Goal: Task Accomplishment & Management: Manage account settings

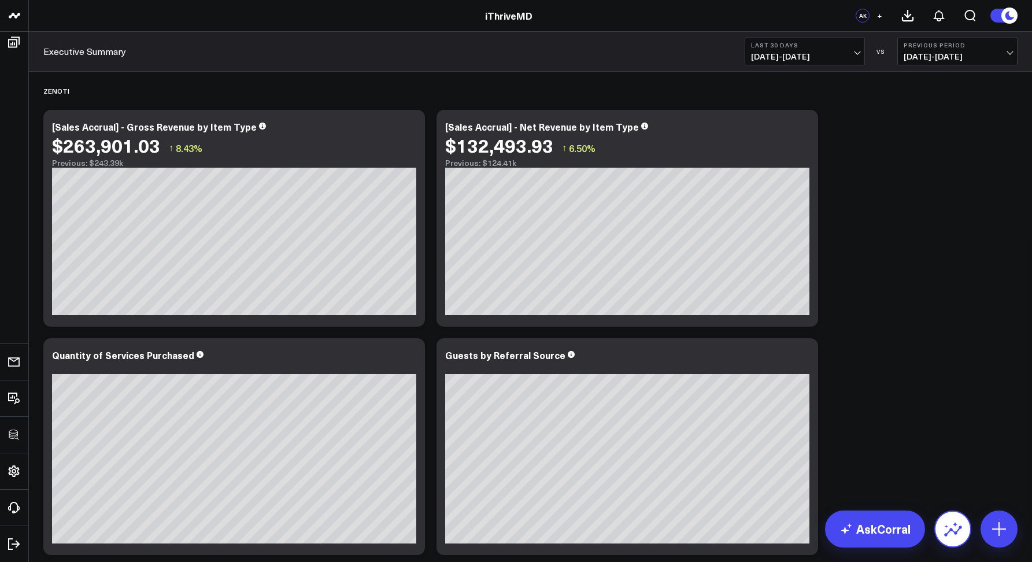
click at [947, 520] on icon at bounding box center [952, 529] width 18 height 18
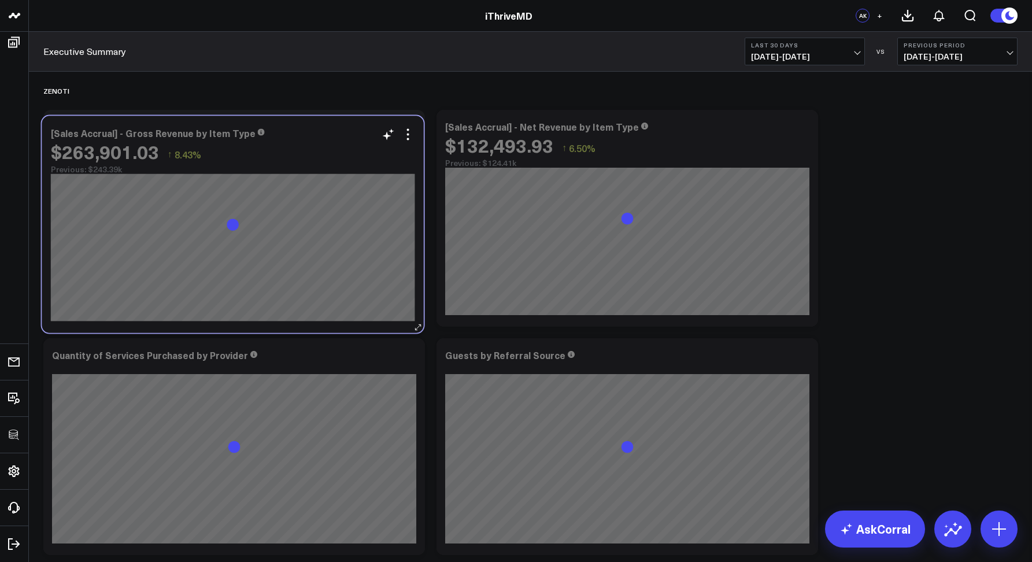
click at [311, 147] on div "$263,901.03 ↑ 8.43%" at bounding box center [233, 151] width 364 height 21
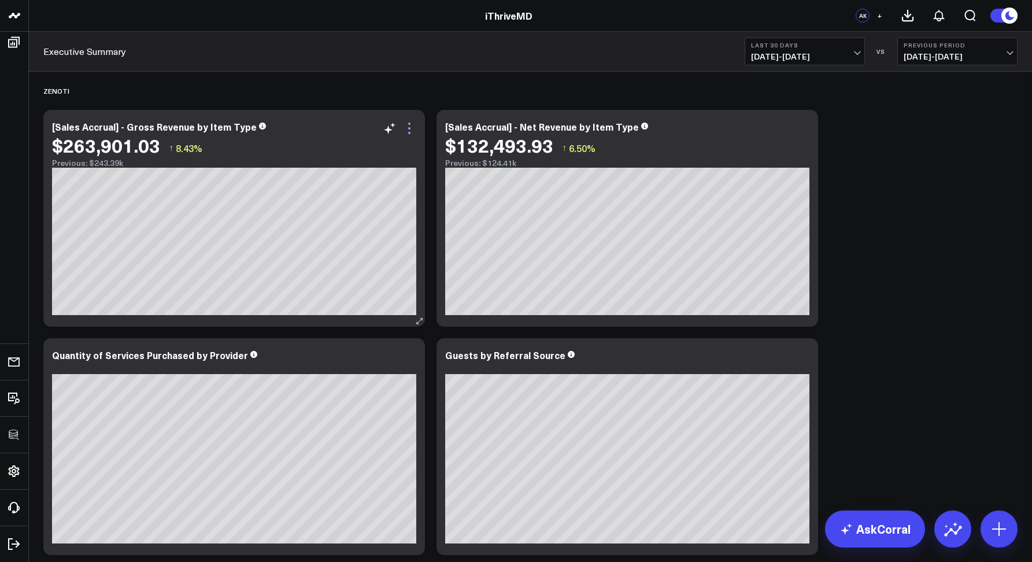
click at [414, 126] on icon at bounding box center [409, 128] width 14 height 14
click at [407, 129] on icon at bounding box center [409, 128] width 14 height 14
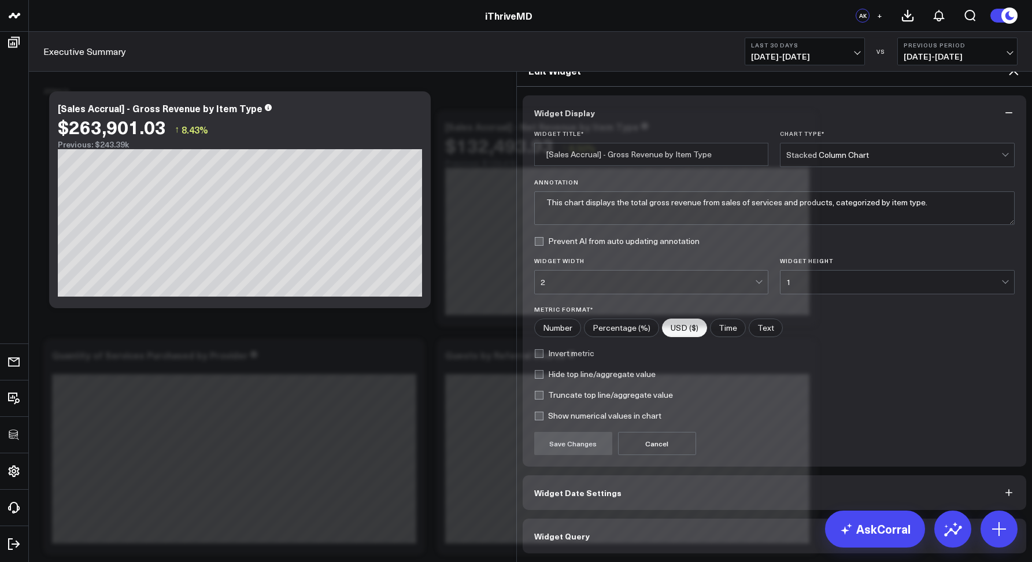
click at [577, 518] on button "Widget Query" at bounding box center [774, 535] width 504 height 35
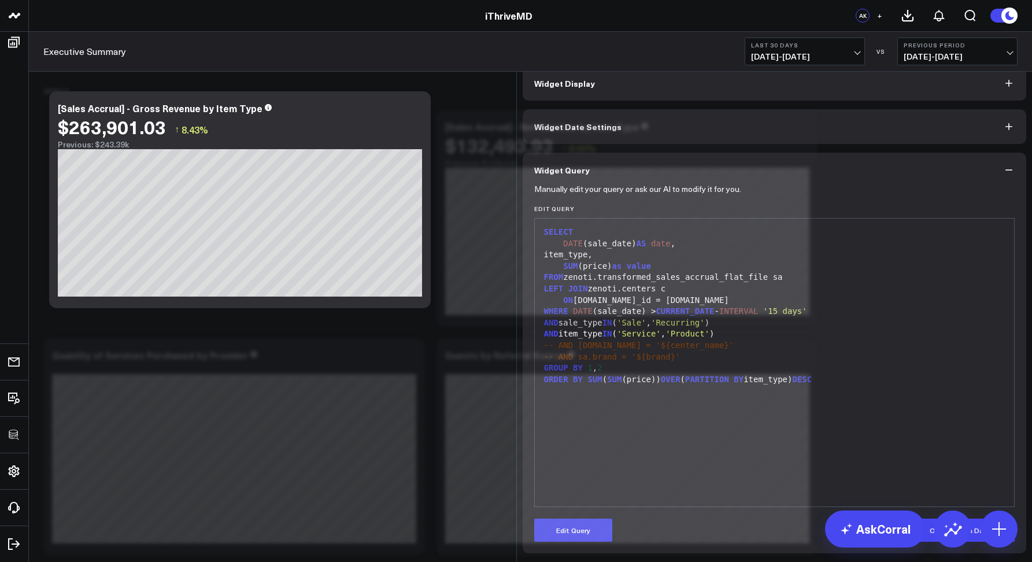
click at [1011, 46] on icon at bounding box center [1012, 40] width 9 height 9
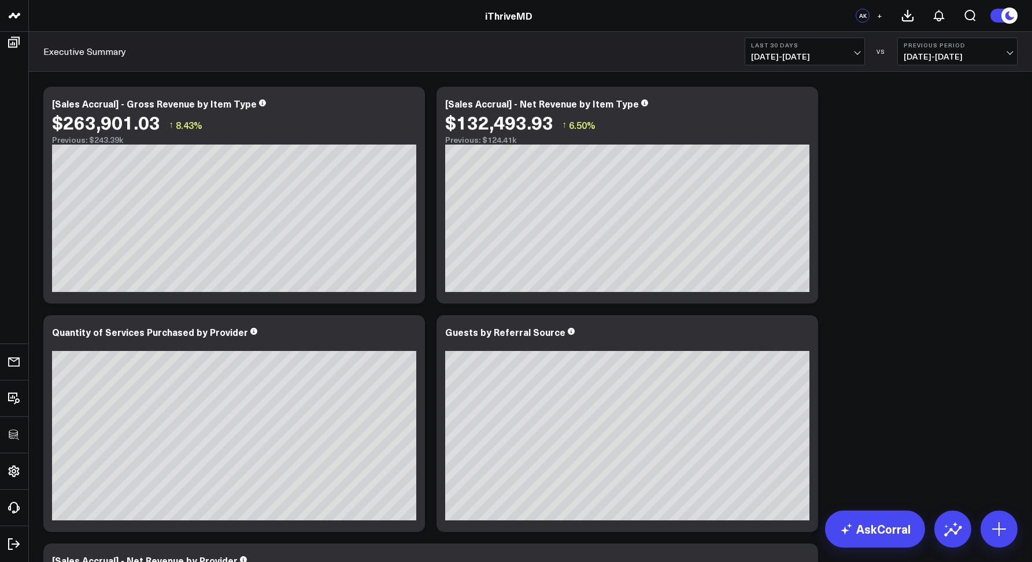
scroll to position [24, 0]
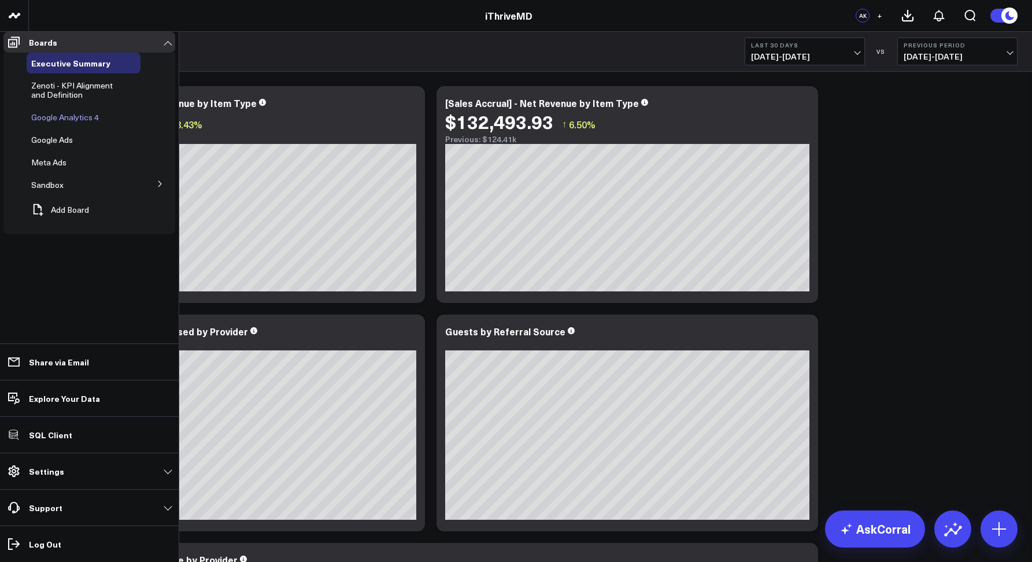
click at [50, 120] on span "Google Analytics 4" at bounding box center [65, 117] width 68 height 11
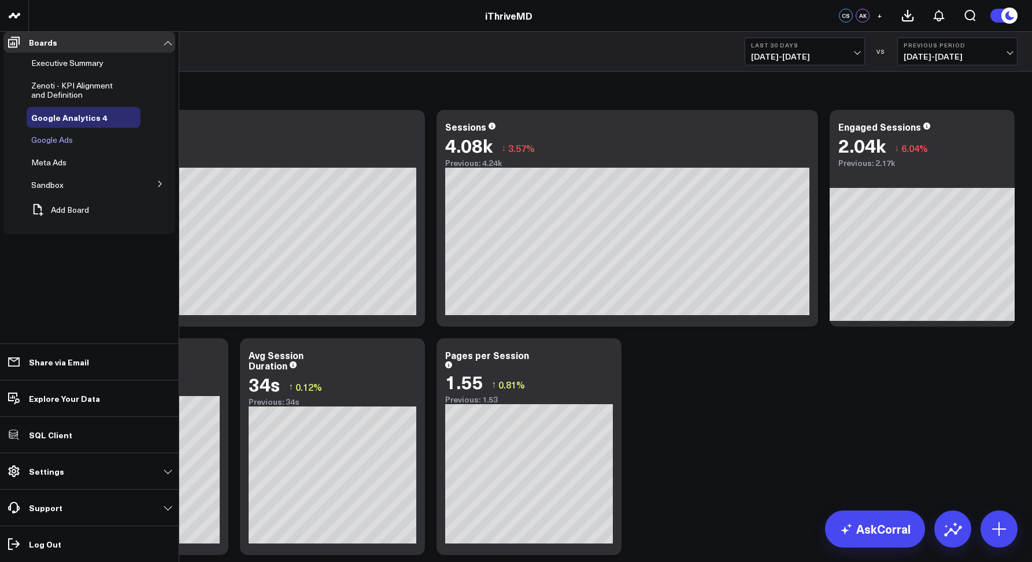
click at [49, 145] on span "Google Ads" at bounding box center [52, 139] width 42 height 11
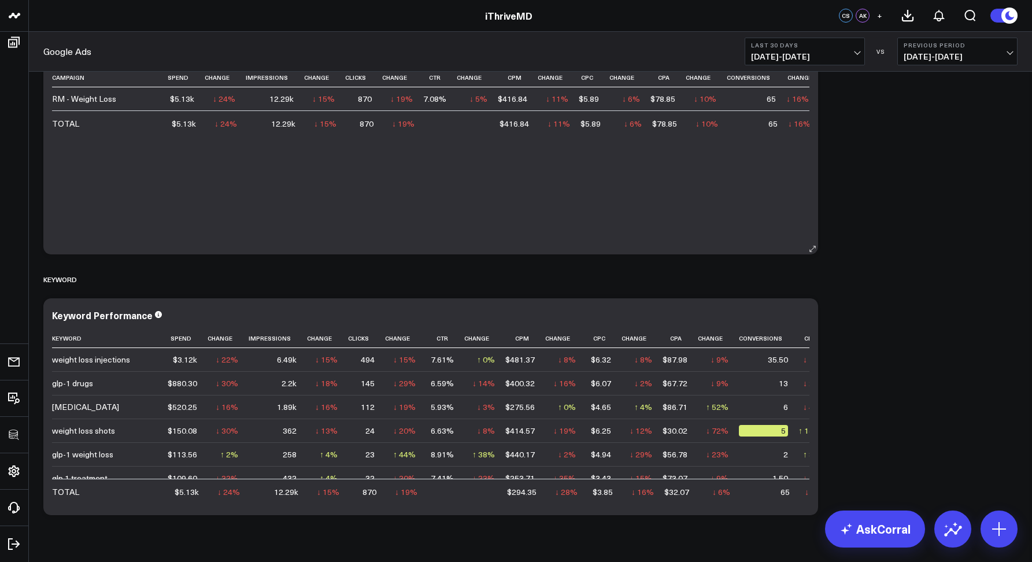
scroll to position [1046, 0]
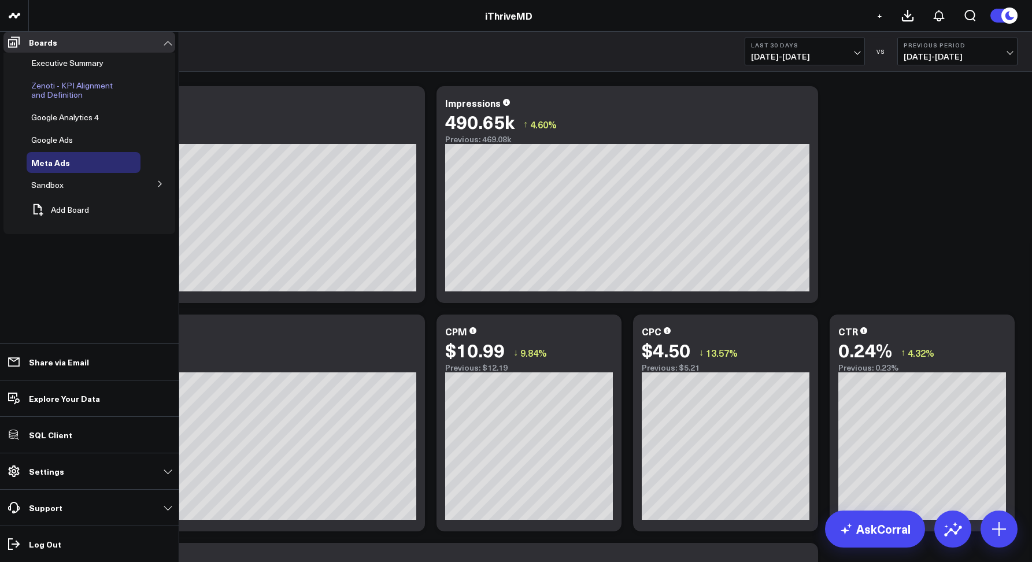
click at [48, 97] on span "Zenoti - KPI Alignment and Definition" at bounding box center [71, 90] width 81 height 20
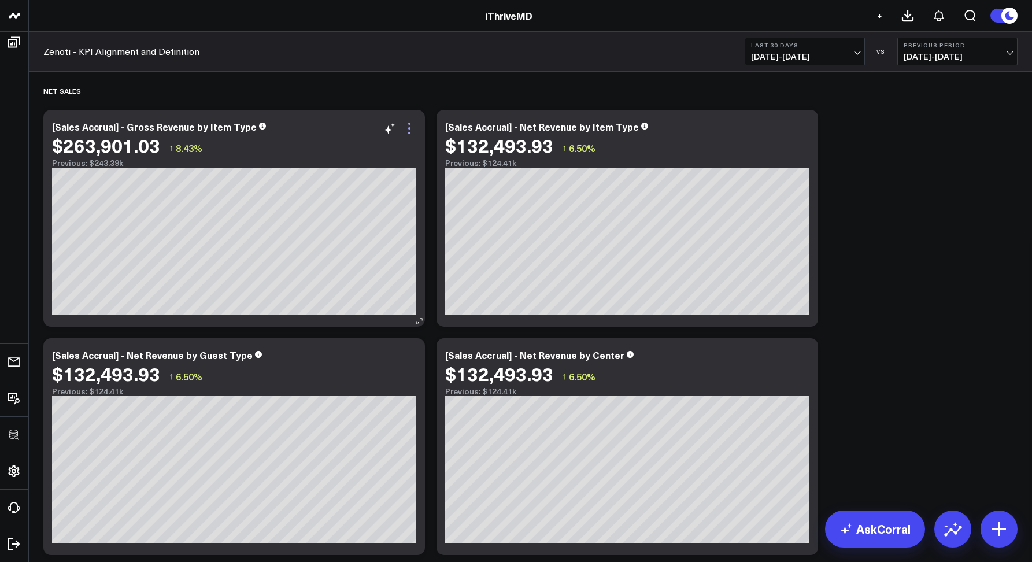
click at [410, 127] on icon at bounding box center [409, 128] width 14 height 14
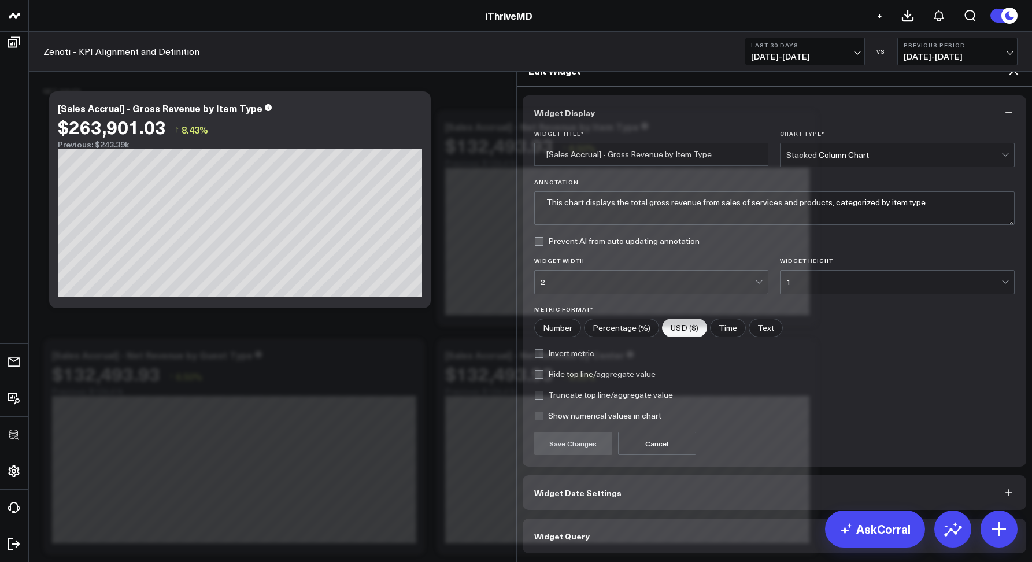
click at [572, 531] on span "Widget Query" at bounding box center [561, 535] width 55 height 9
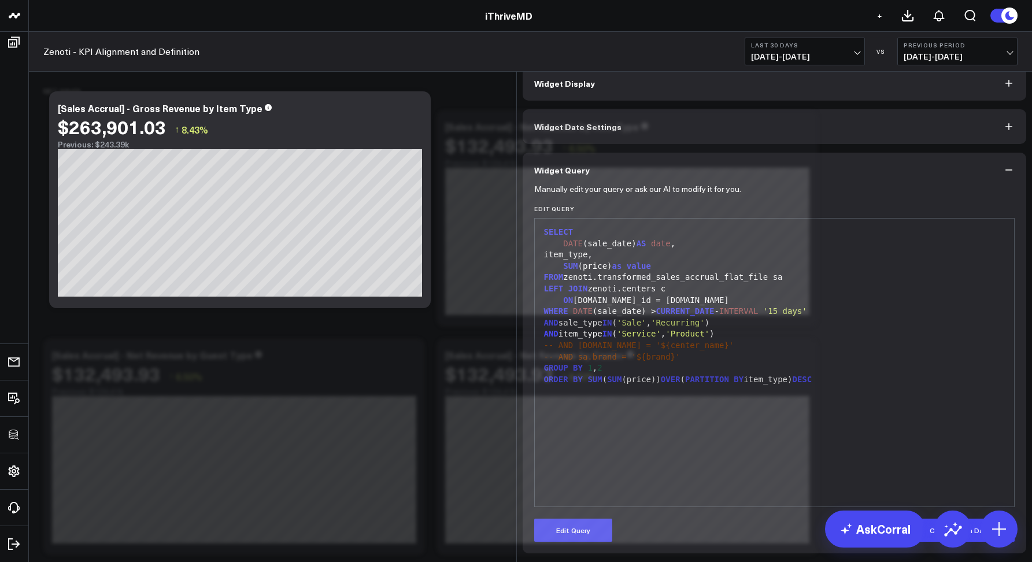
click at [1012, 45] on icon at bounding box center [1013, 41] width 14 height 14
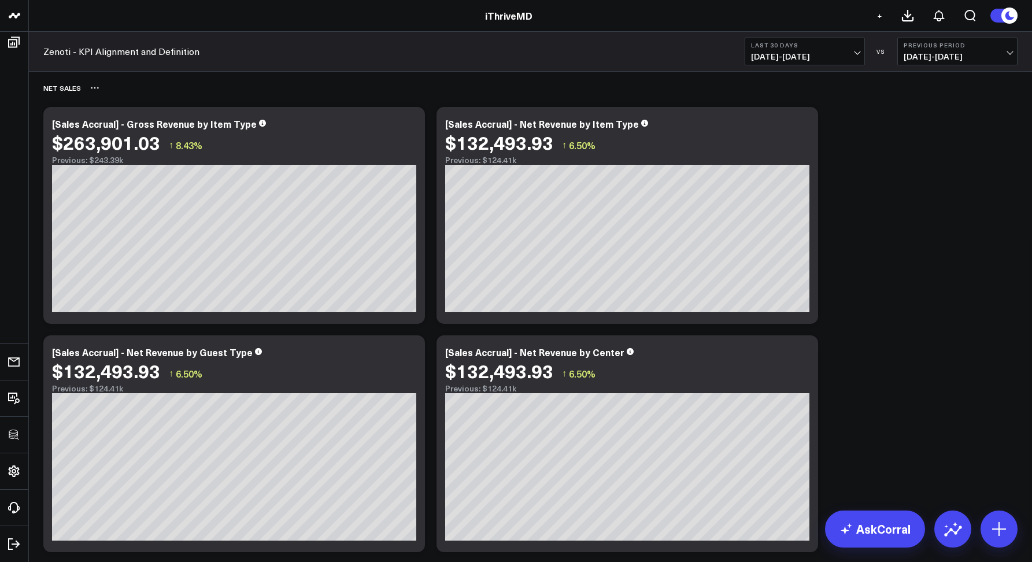
scroll to position [16, 0]
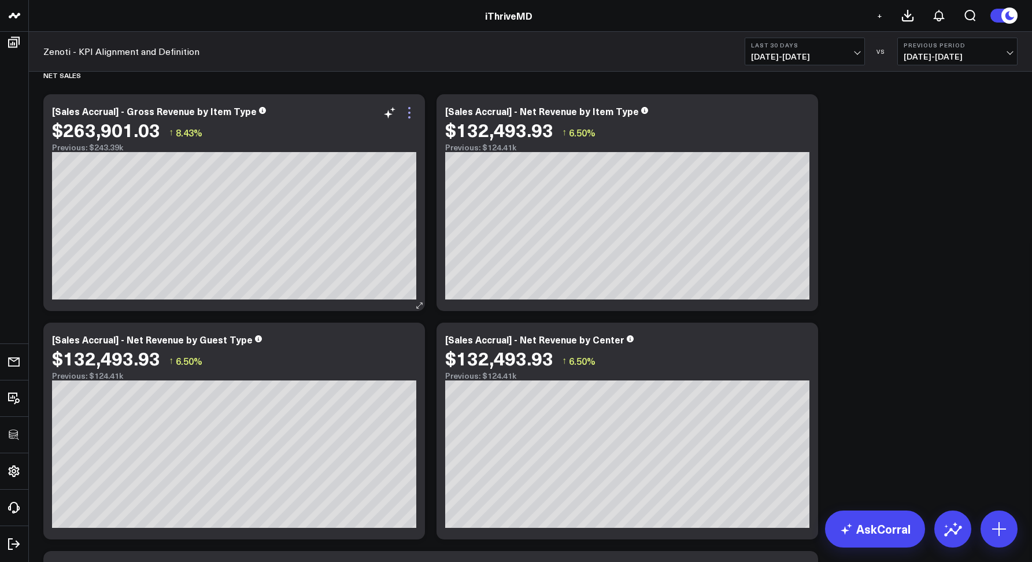
click at [410, 109] on icon at bounding box center [409, 113] width 14 height 14
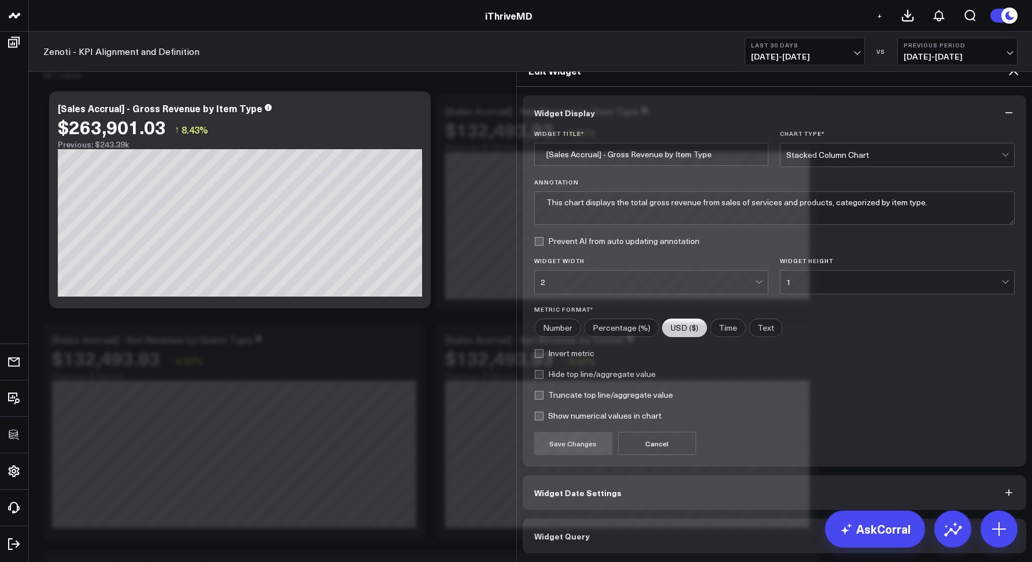
click at [599, 518] on button "Widget Query" at bounding box center [774, 535] width 504 height 35
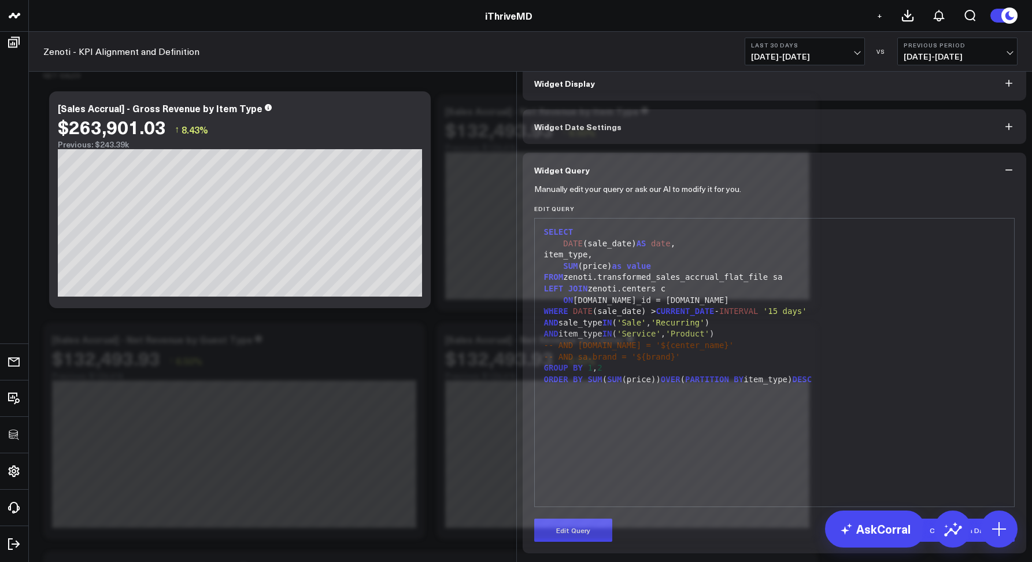
click at [1014, 41] on icon at bounding box center [1013, 41] width 14 height 14
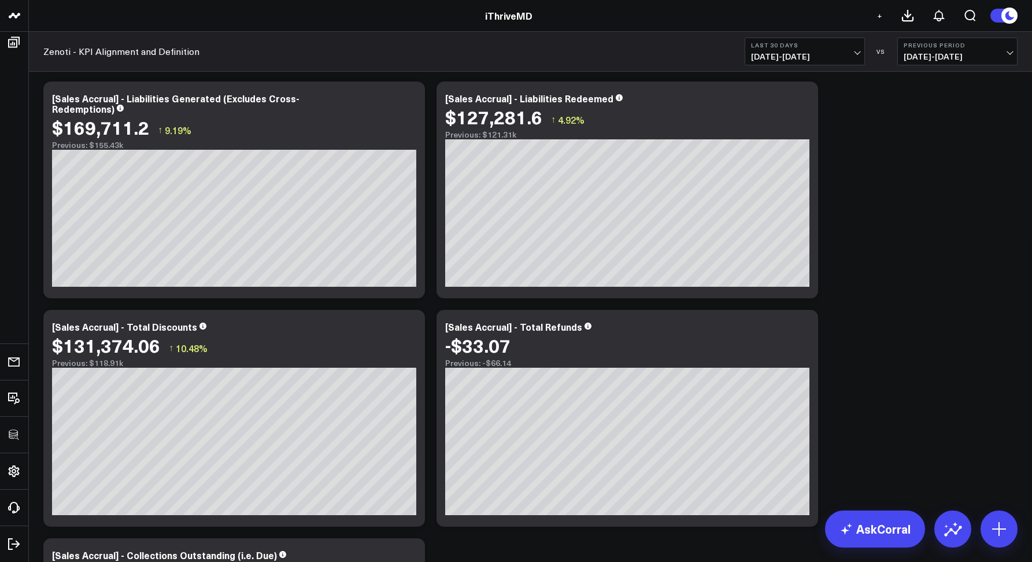
scroll to position [1429, 0]
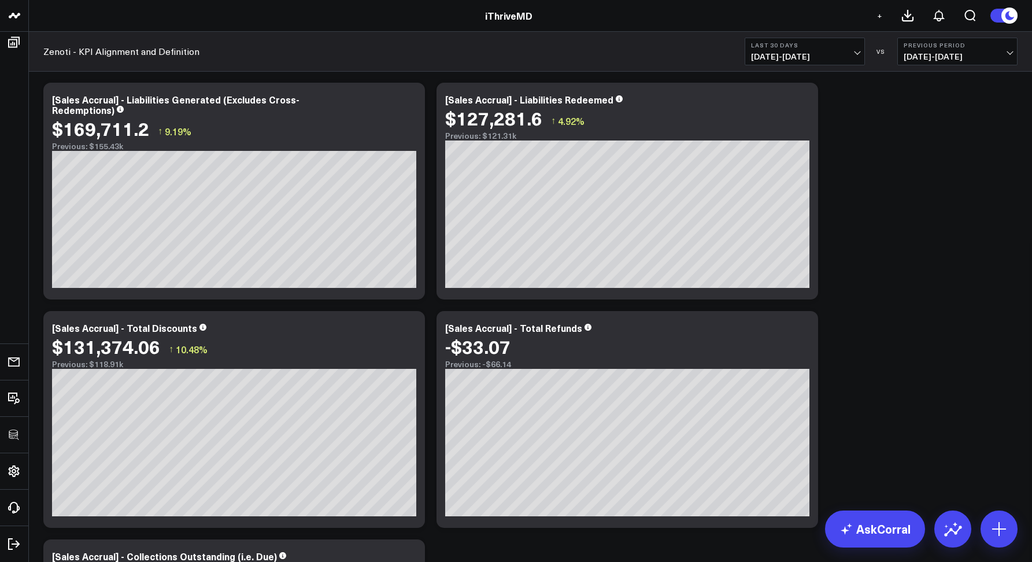
click at [584, 47] on div "Zenoti - KPI Alignment and Definition Last 30 Days 07/21/25 - 08/19/25 VS Previ…" at bounding box center [530, 52] width 1003 height 40
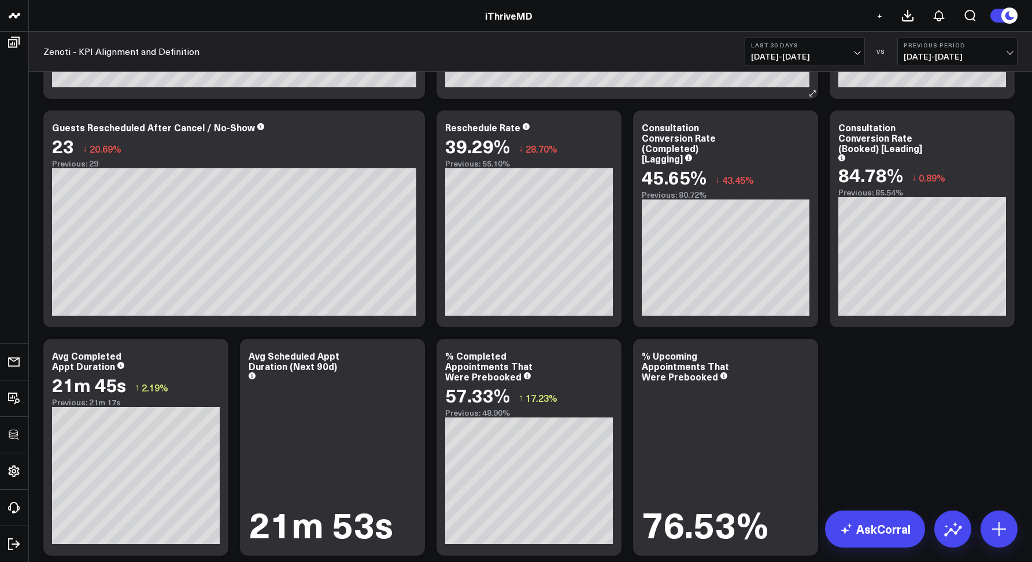
scroll to position [2363, 0]
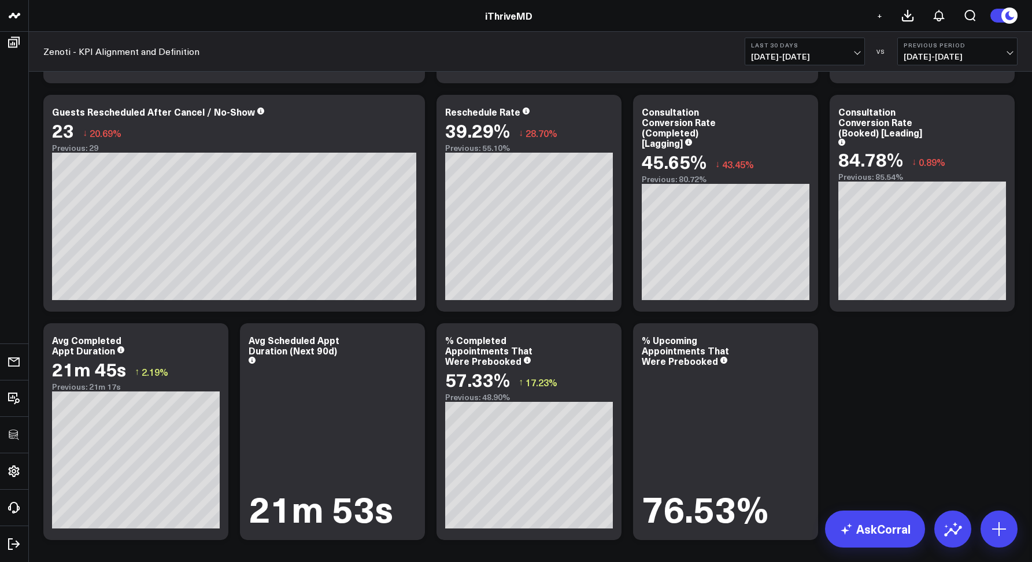
click at [539, 57] on div "Zenoti - KPI Alignment and Definition Last 30 Days 07/21/25 - 08/19/25 VS Previ…" at bounding box center [530, 52] width 1003 height 40
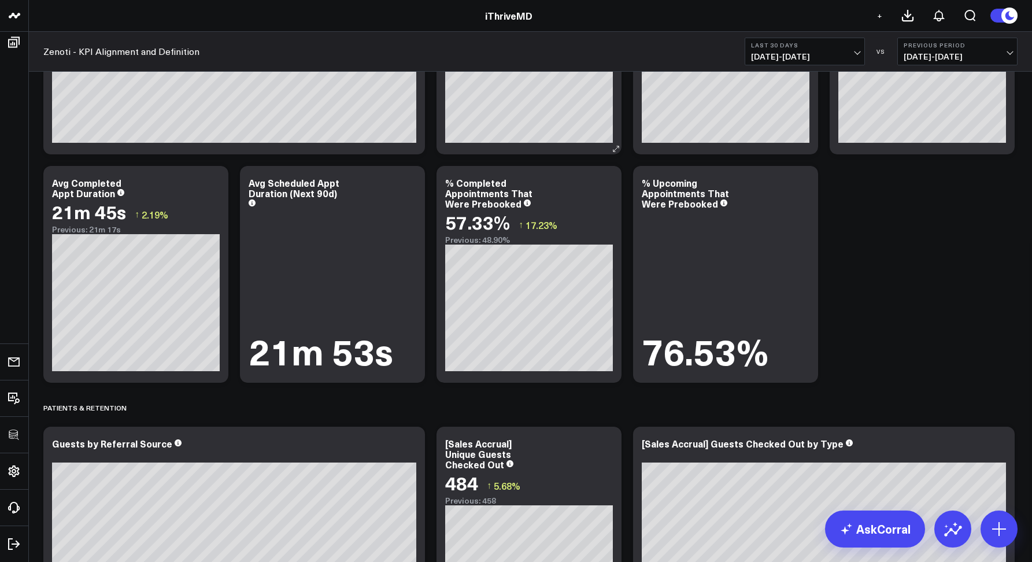
scroll to position [2513, 0]
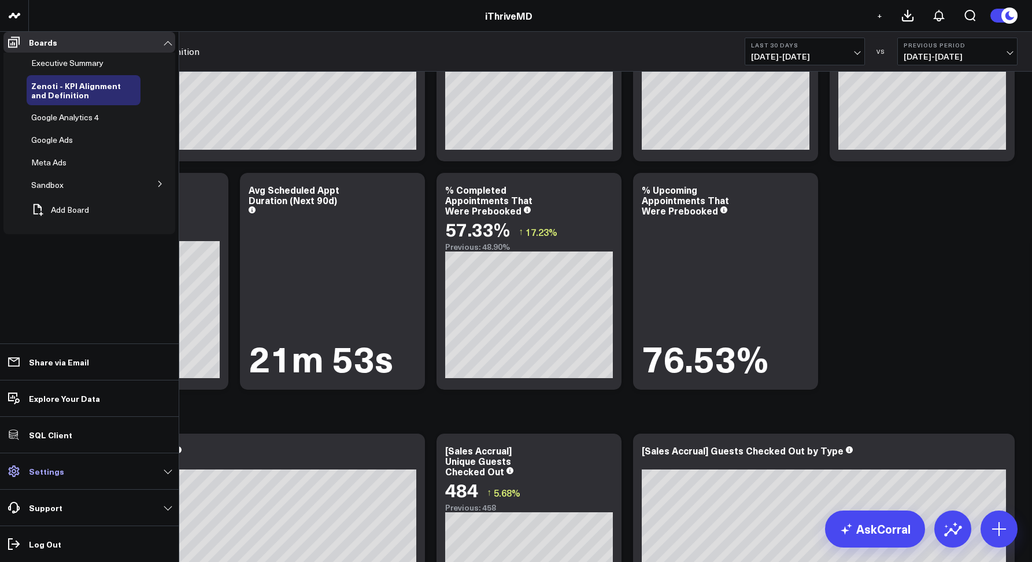
click at [53, 473] on p "Settings" at bounding box center [46, 470] width 35 height 9
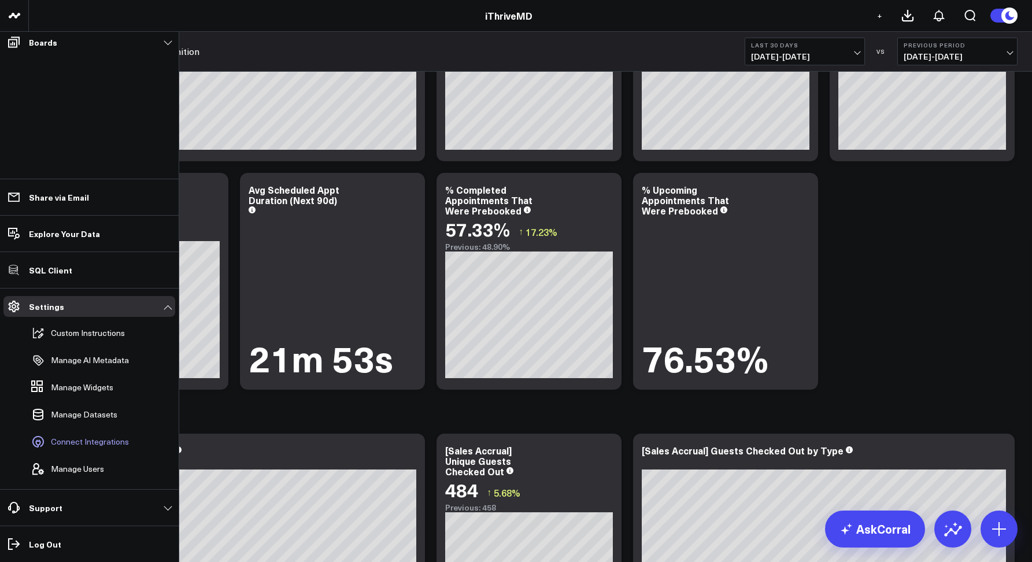
click at [58, 443] on span "Connect Integrations" at bounding box center [90, 441] width 78 height 9
